Goal: Task Accomplishment & Management: Use online tool/utility

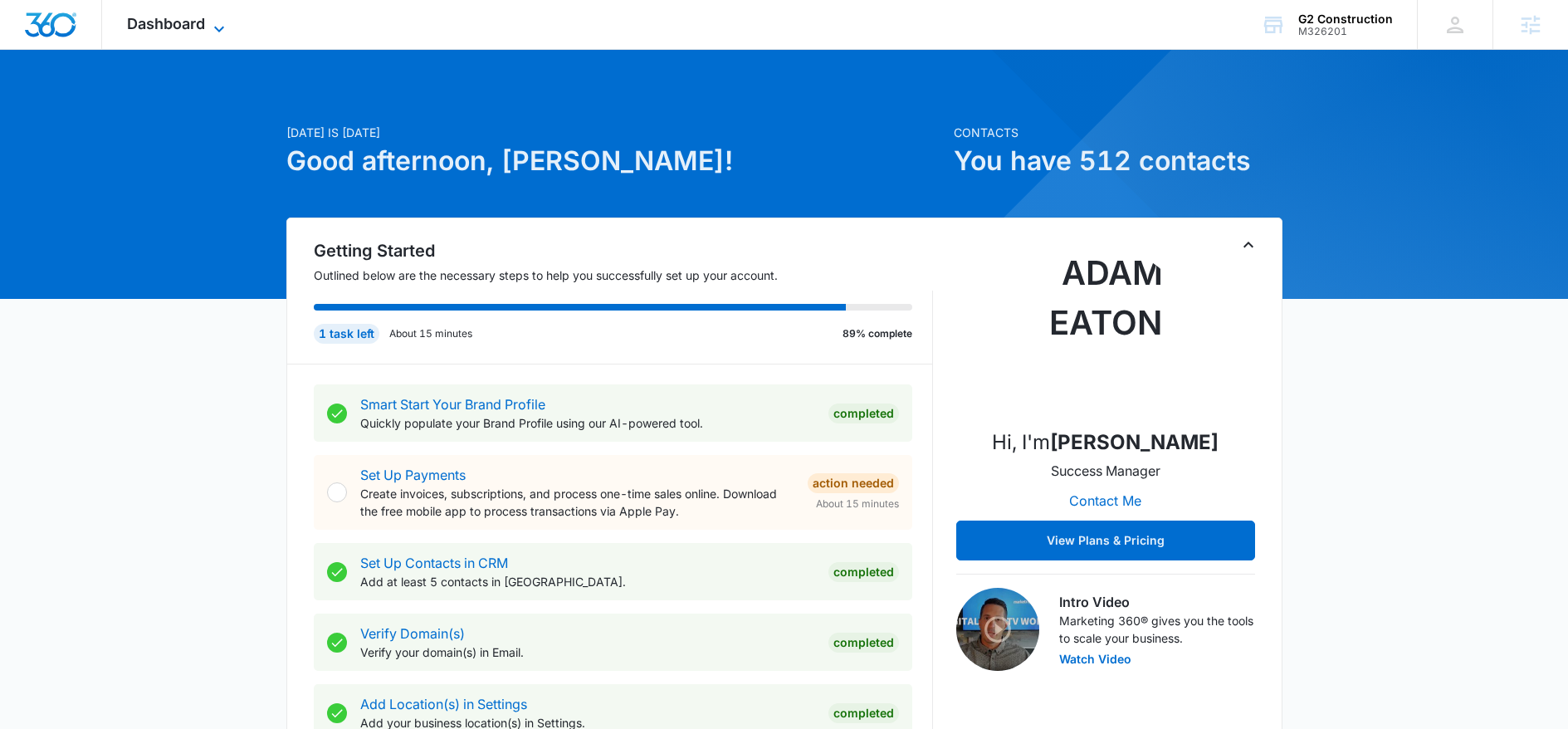
click at [185, 28] on span "Dashboard" at bounding box center [166, 23] width 78 height 17
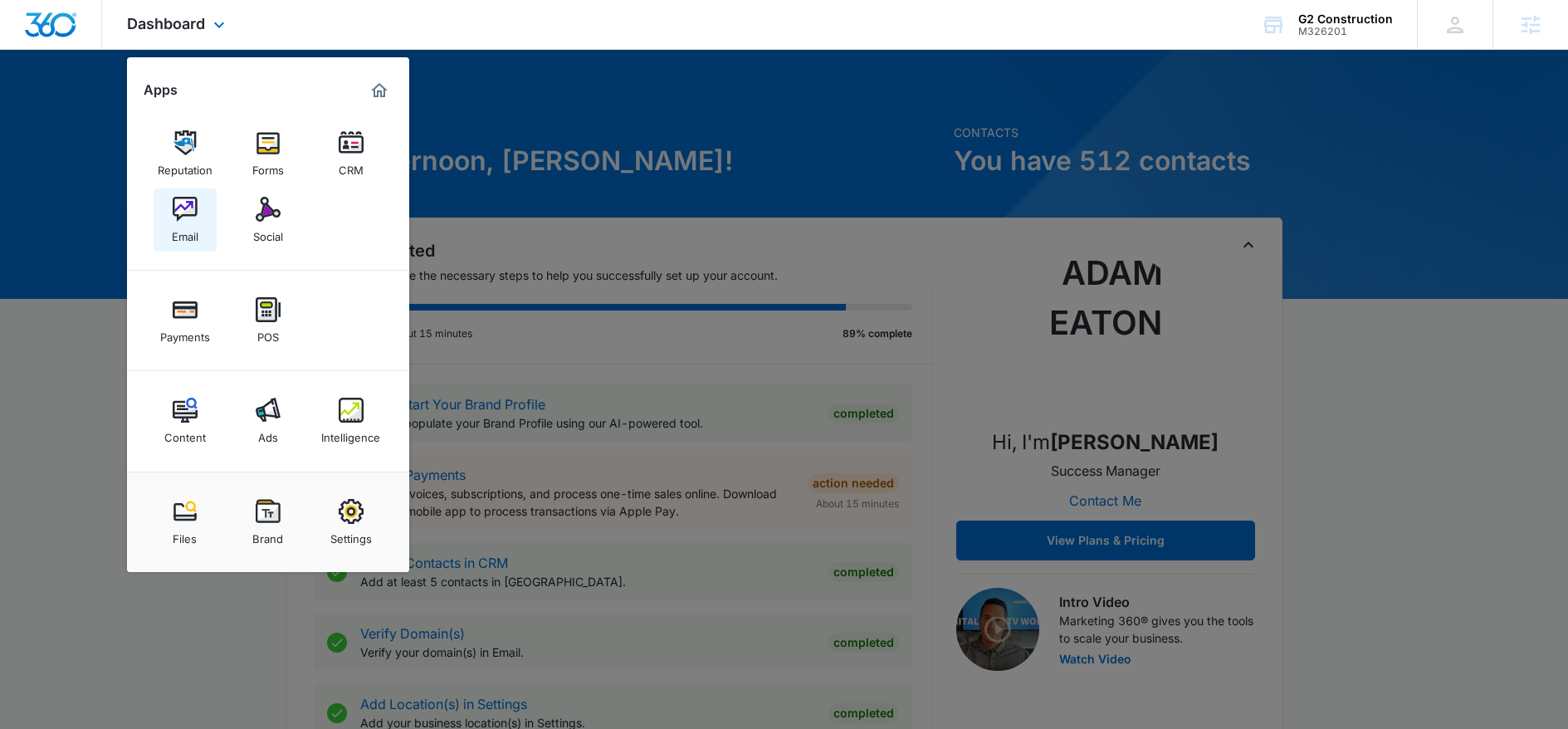
click at [185, 229] on div "Email" at bounding box center [185, 233] width 26 height 22
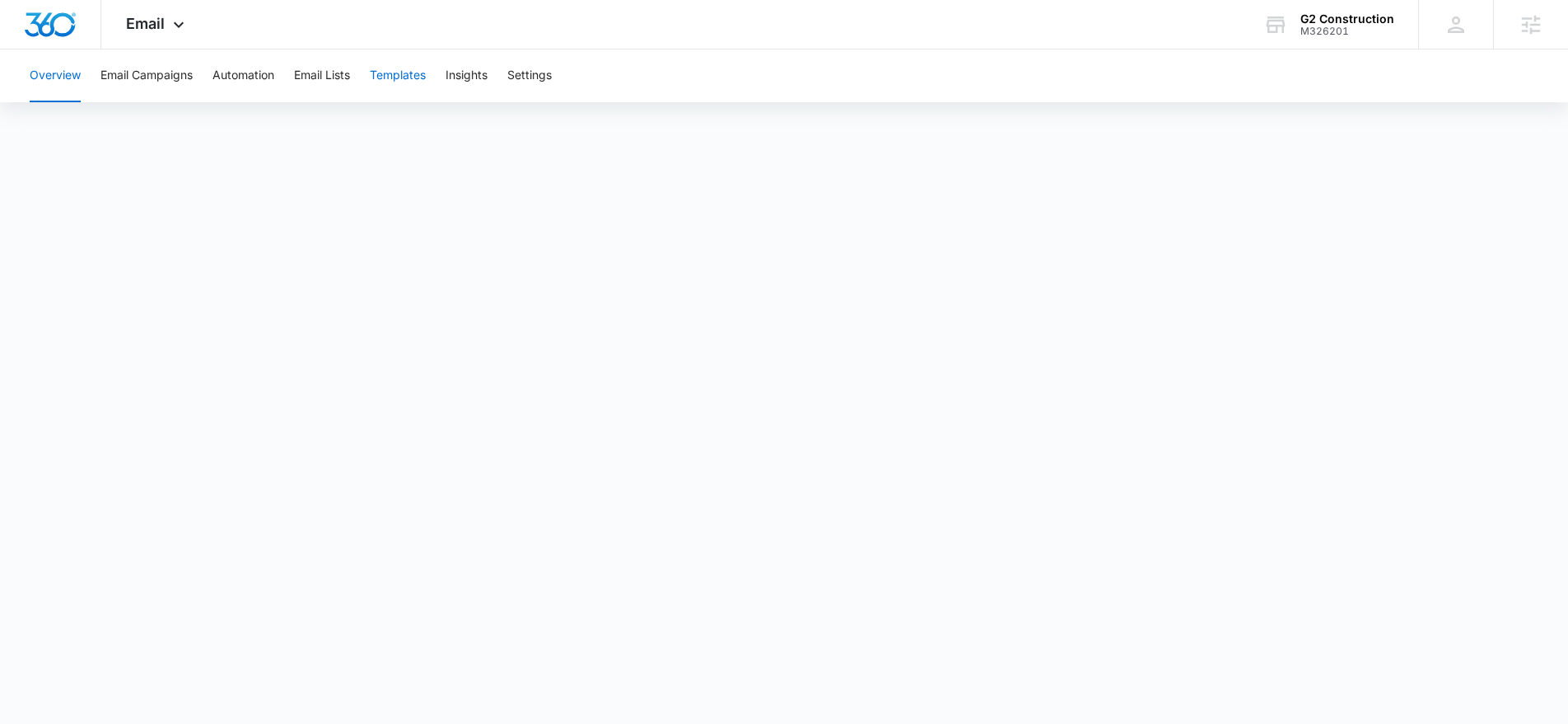
click at [419, 76] on button "Templates" at bounding box center [398, 76] width 56 height 52
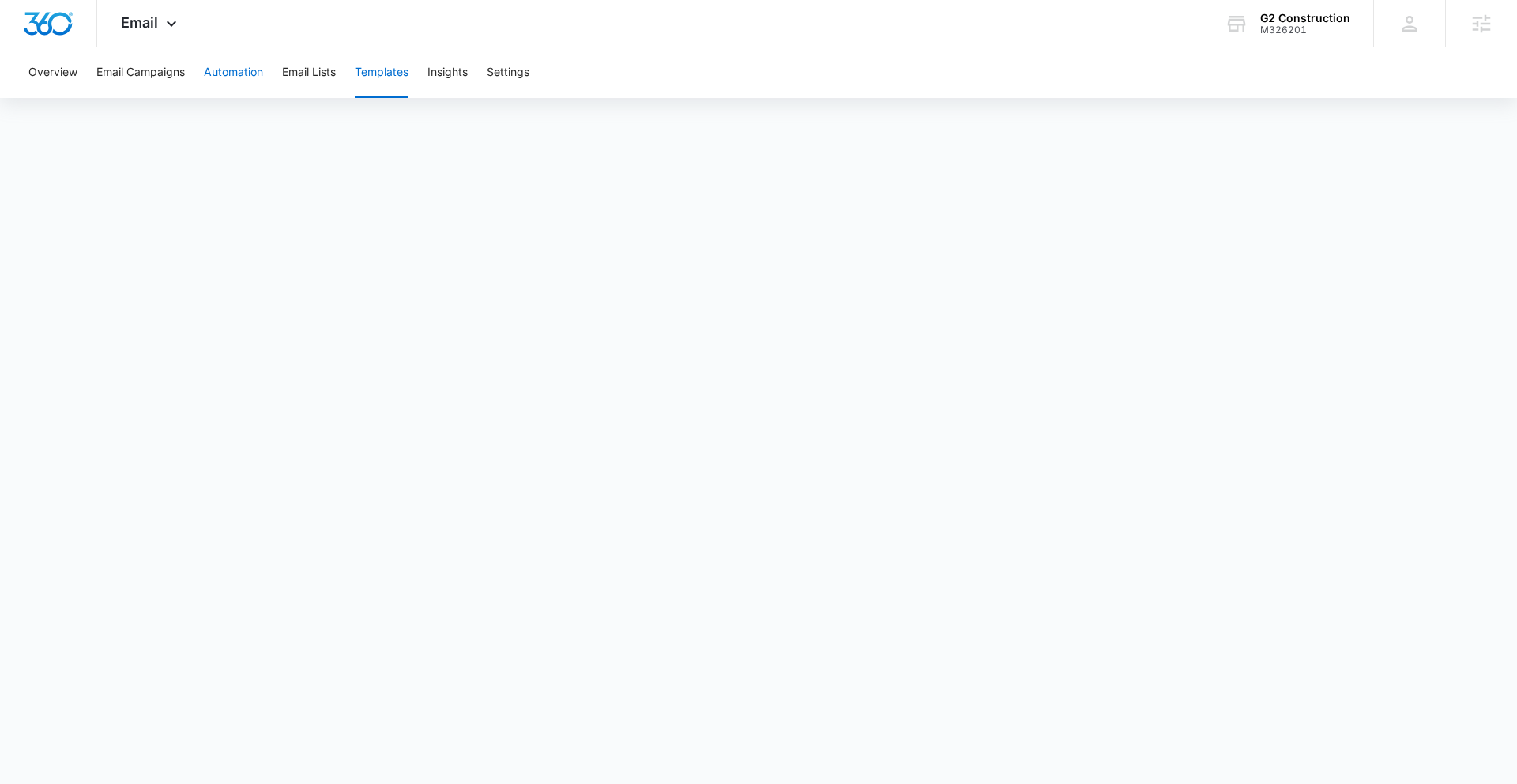
click at [223, 77] on button "Automation" at bounding box center [234, 73] width 59 height 50
